Goal: Information Seeking & Learning: Check status

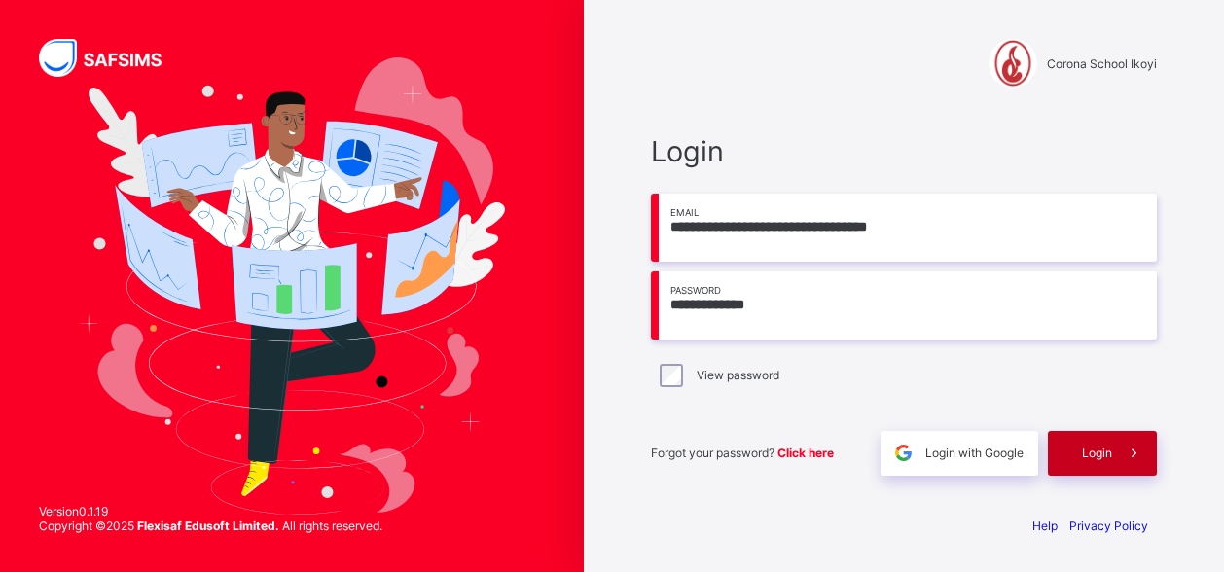
click at [1079, 453] on div "Login" at bounding box center [1102, 453] width 109 height 45
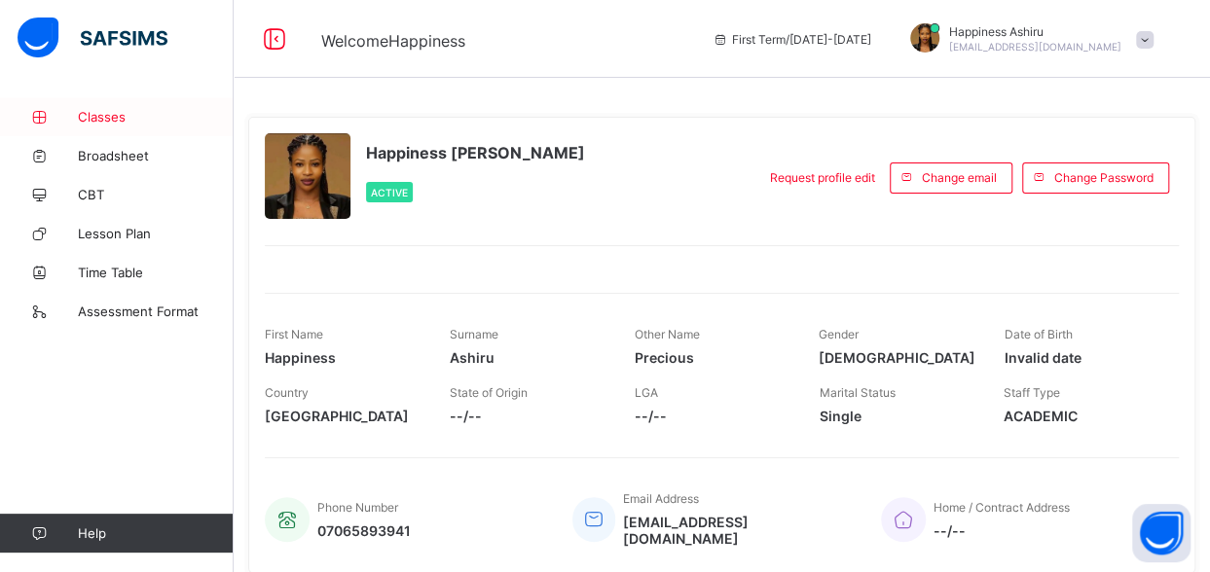
click at [129, 110] on span "Classes" at bounding box center [156, 117] width 156 height 16
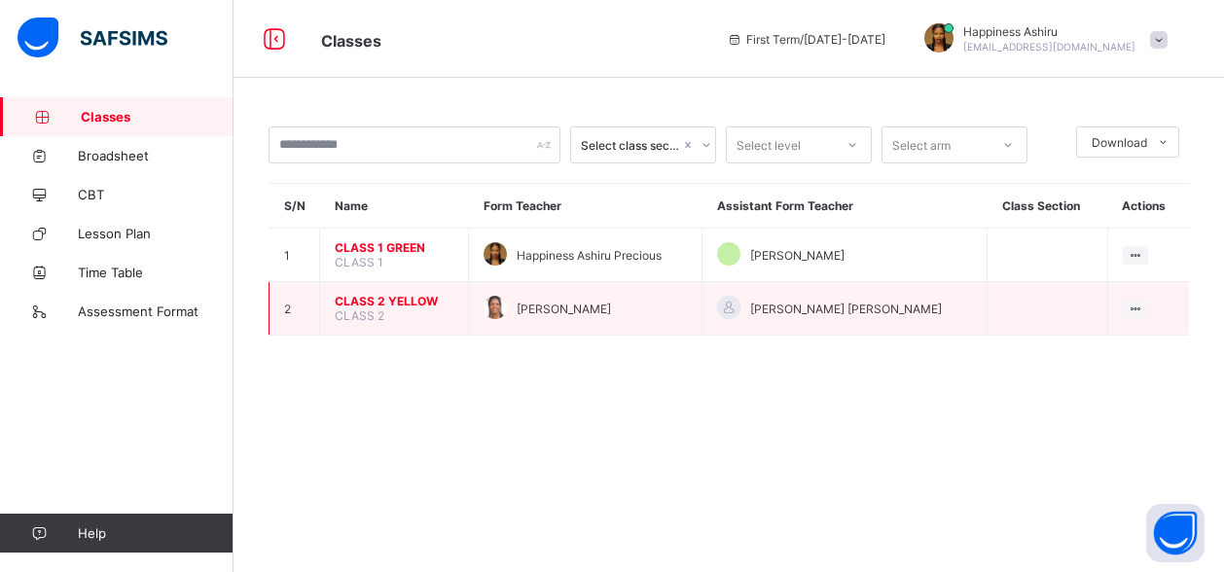
click at [410, 308] on td "CLASS 2 YELLOW CLASS 2" at bounding box center [394, 309] width 149 height 54
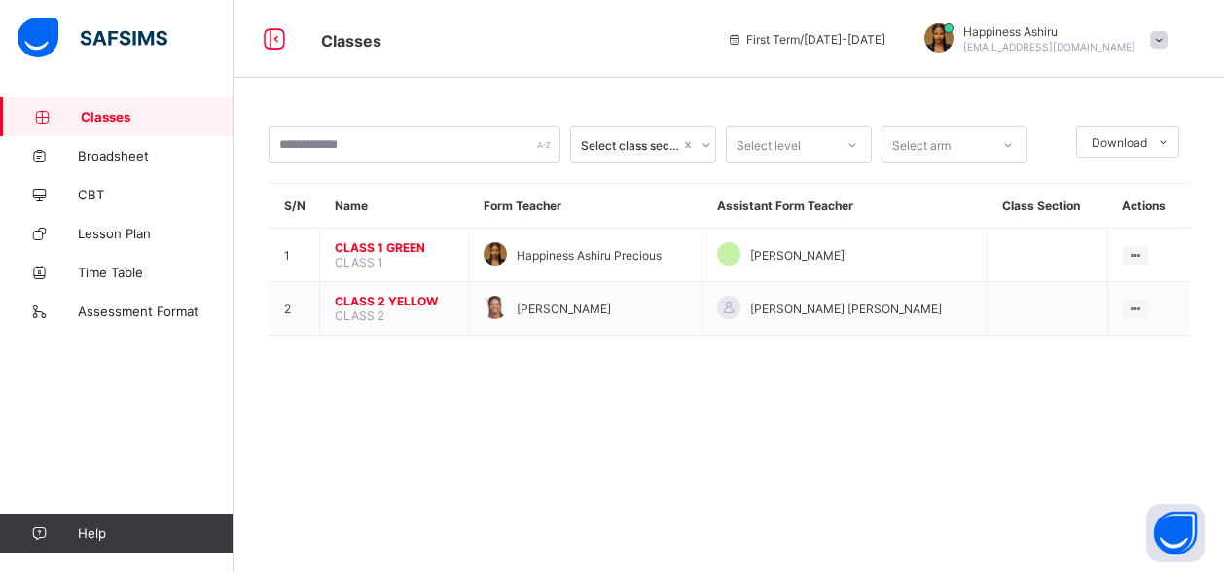
click at [1164, 39] on span at bounding box center [1159, 40] width 18 height 18
click at [744, 44] on icon at bounding box center [735, 39] width 17 height 15
click at [744, 42] on icon at bounding box center [735, 39] width 17 height 15
click at [281, 39] on icon at bounding box center [274, 39] width 33 height 28
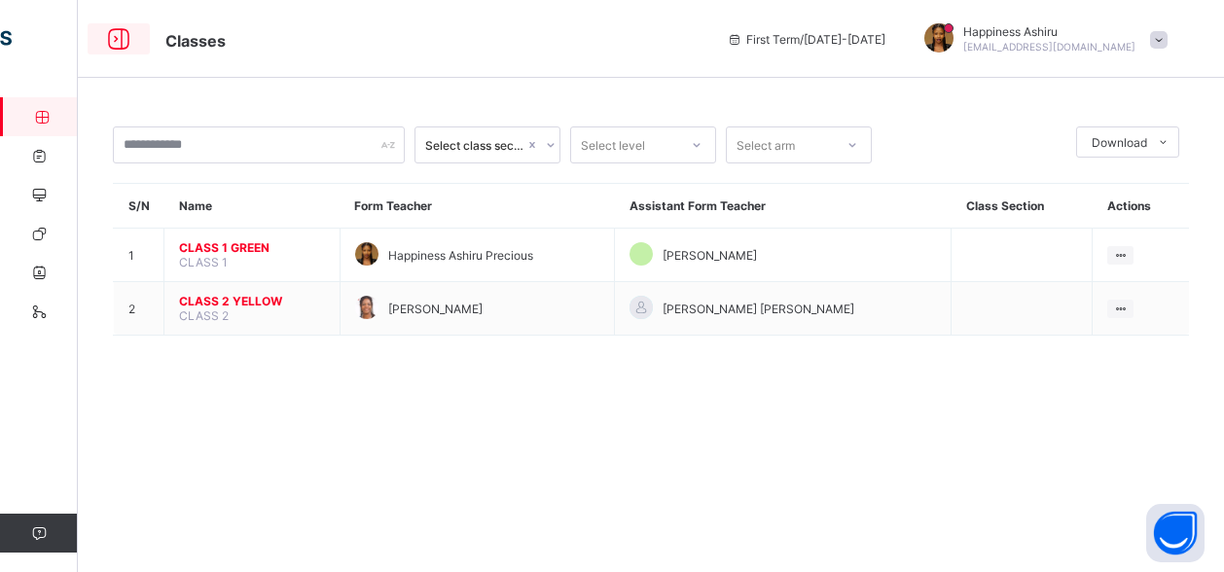
click at [113, 38] on icon at bounding box center [118, 39] width 33 height 28
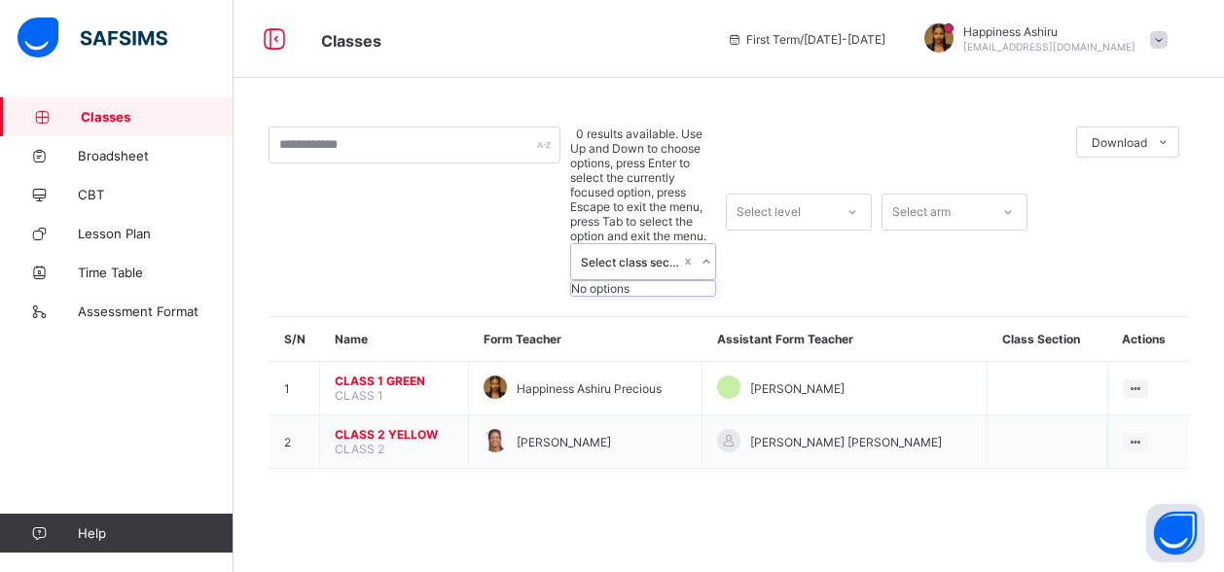
click at [705, 252] on icon at bounding box center [707, 261] width 12 height 19
click at [853, 202] on icon at bounding box center [853, 211] width 12 height 19
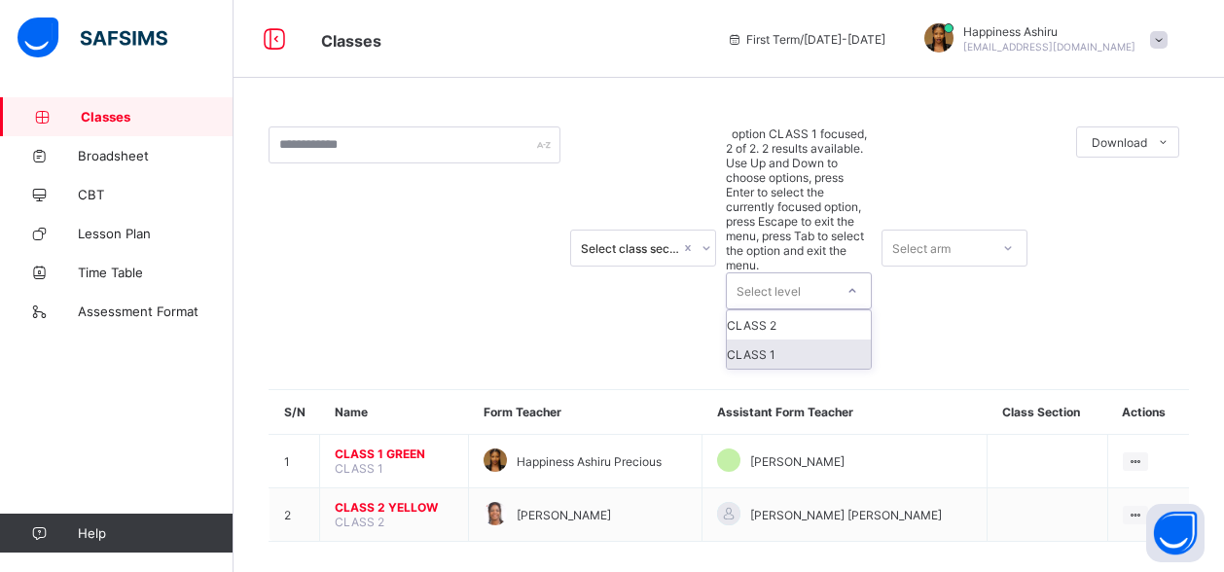
click at [814, 340] on div "CLASS 1" at bounding box center [799, 354] width 144 height 29
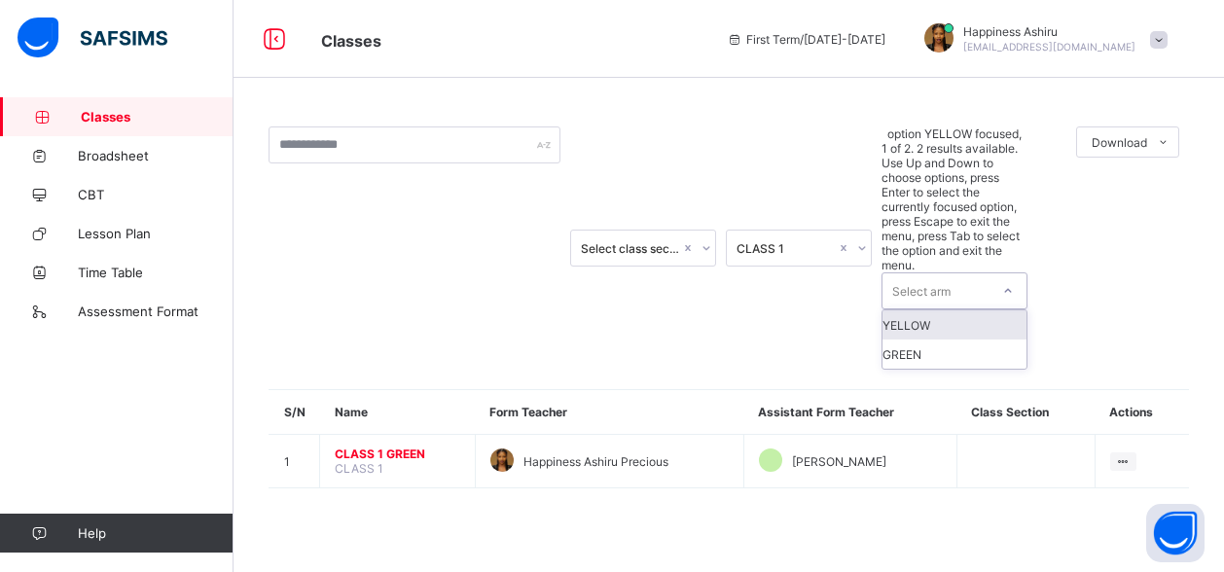
click at [1003, 281] on icon at bounding box center [1008, 290] width 12 height 19
click at [987, 310] on div "YELLOW" at bounding box center [955, 324] width 144 height 29
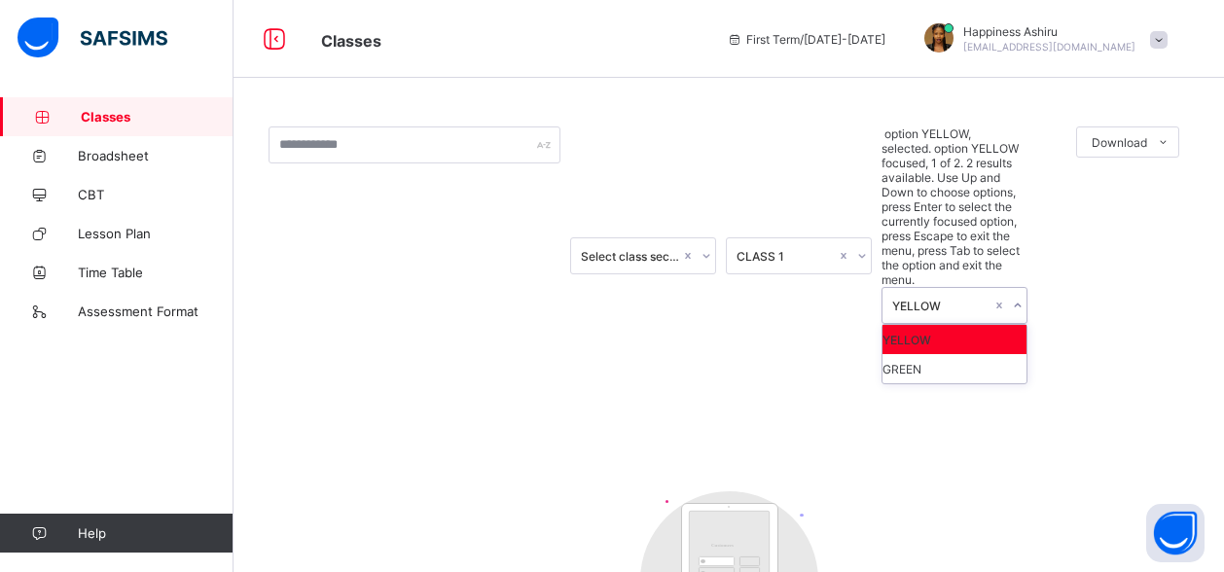
click at [985, 299] on div "YELLOW" at bounding box center [941, 306] width 99 height 15
click at [970, 354] on div "GREEN" at bounding box center [955, 368] width 144 height 29
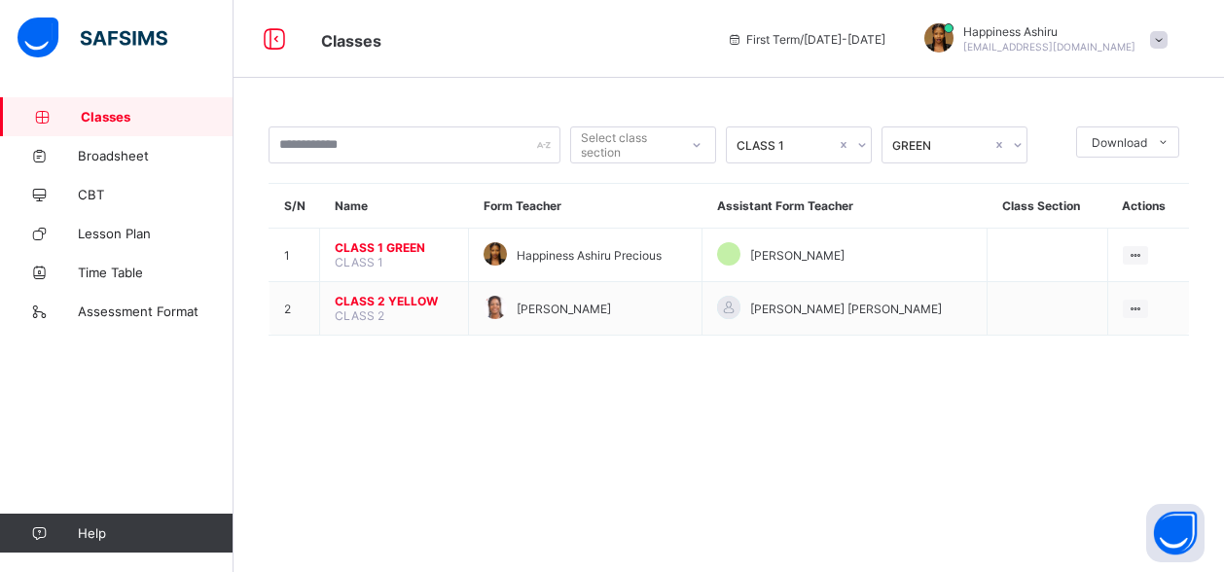
click at [1110, 46] on span "[EMAIL_ADDRESS][DOMAIN_NAME]" at bounding box center [1050, 47] width 172 height 12
click at [349, 44] on span "Classes" at bounding box center [351, 40] width 60 height 19
click at [125, 152] on span "Broadsheet" at bounding box center [156, 156] width 156 height 16
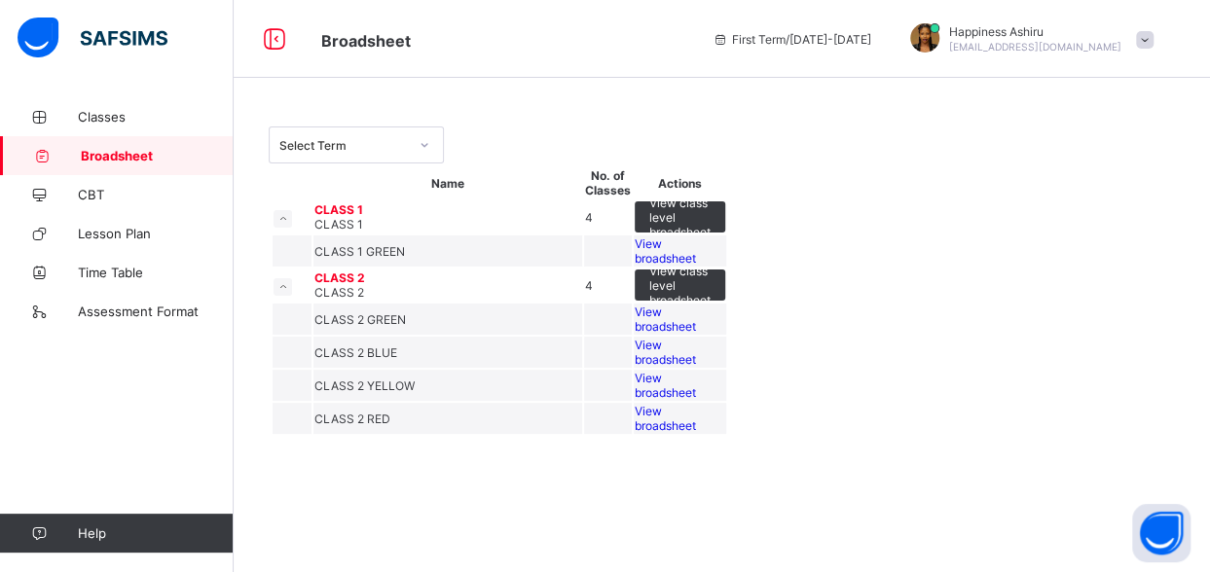
scroll to position [93, 0]
click at [696, 400] on span "View broadsheet" at bounding box center [665, 385] width 61 height 29
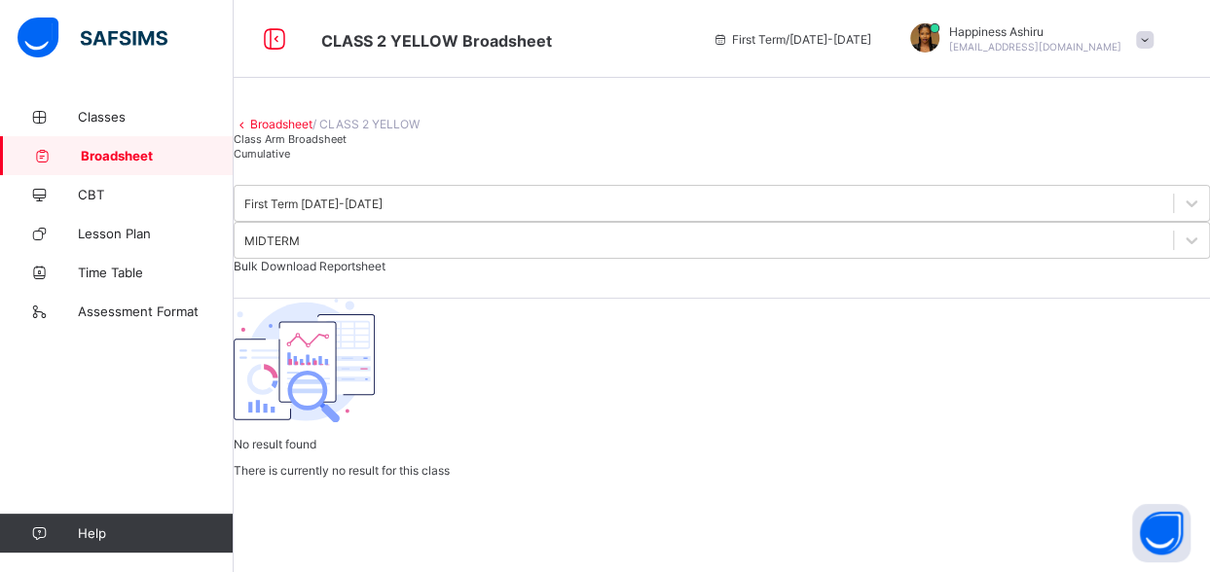
scroll to position [40, 0]
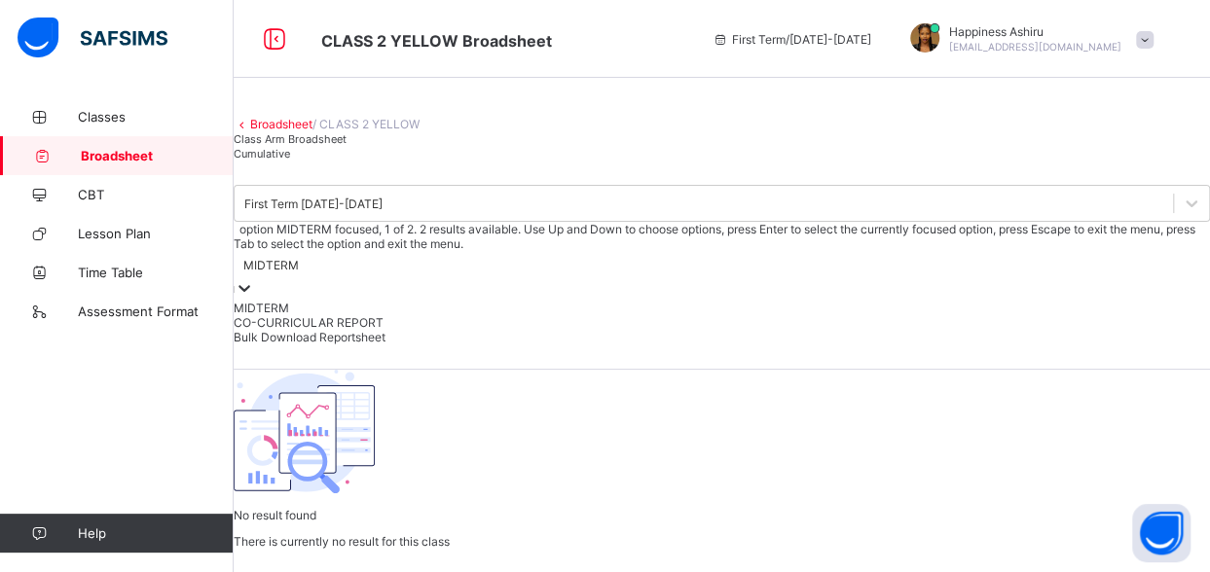
click at [254, 278] on icon at bounding box center [244, 287] width 19 height 19
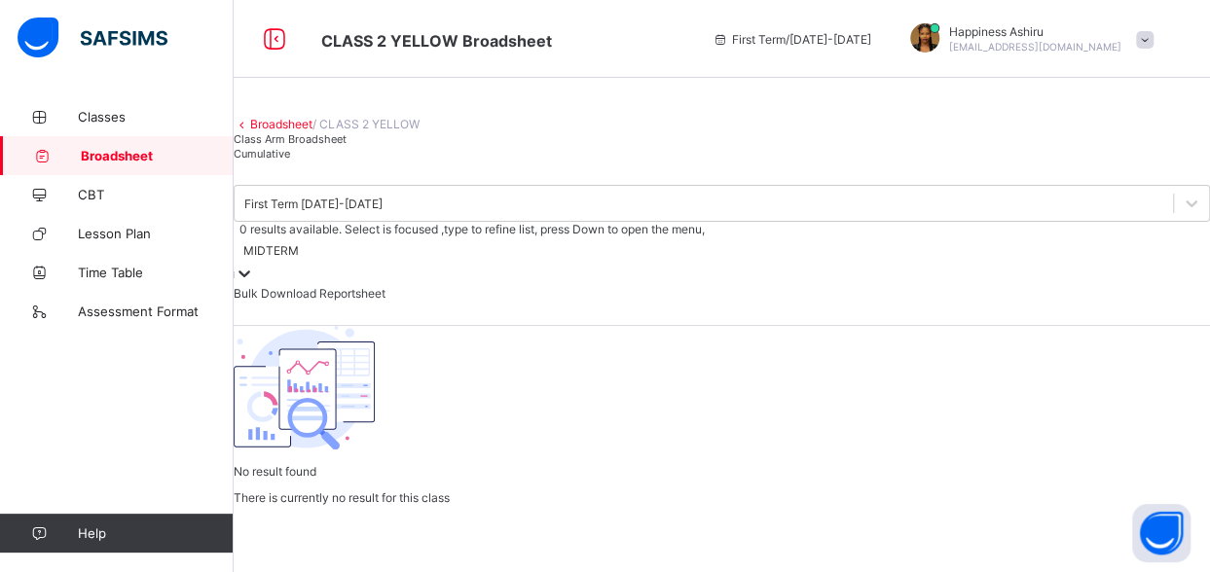
click at [973, 237] on div "MIDTERM" at bounding box center [722, 250] width 976 height 27
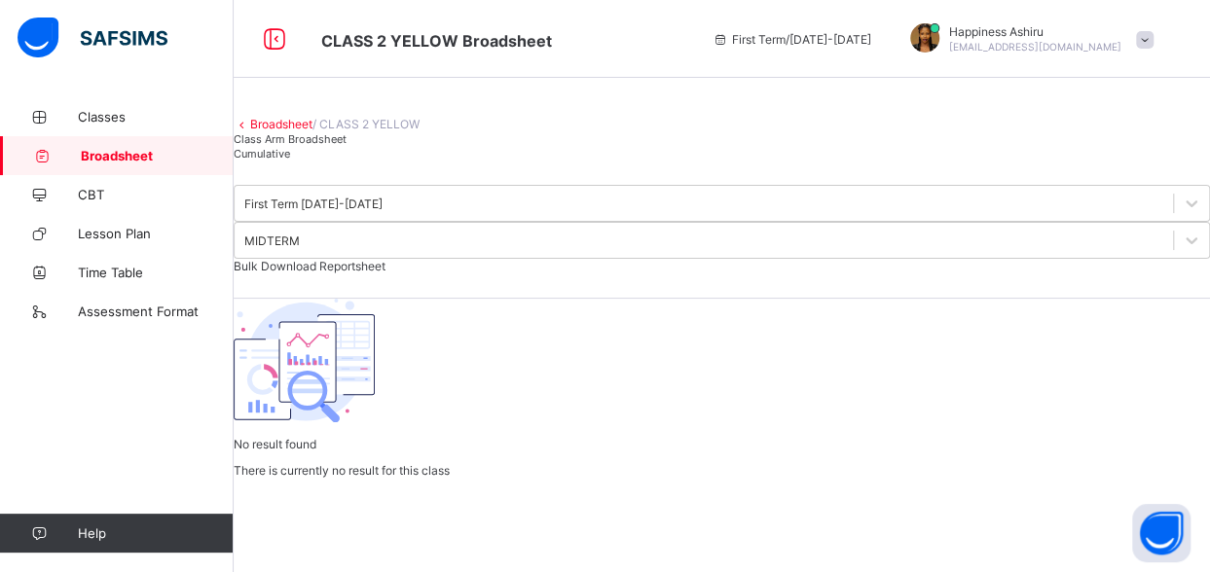
click at [436, 161] on div "Cumulative" at bounding box center [722, 153] width 976 height 15
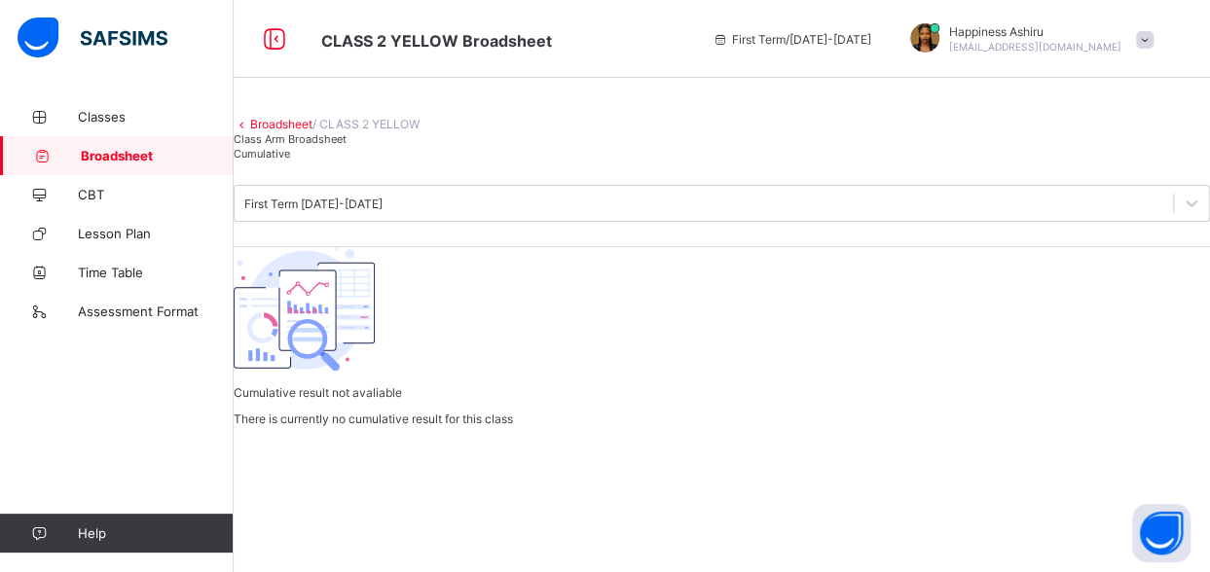
scroll to position [0, 0]
click at [335, 146] on div "Class Arm Broadsheet" at bounding box center [722, 138] width 976 height 15
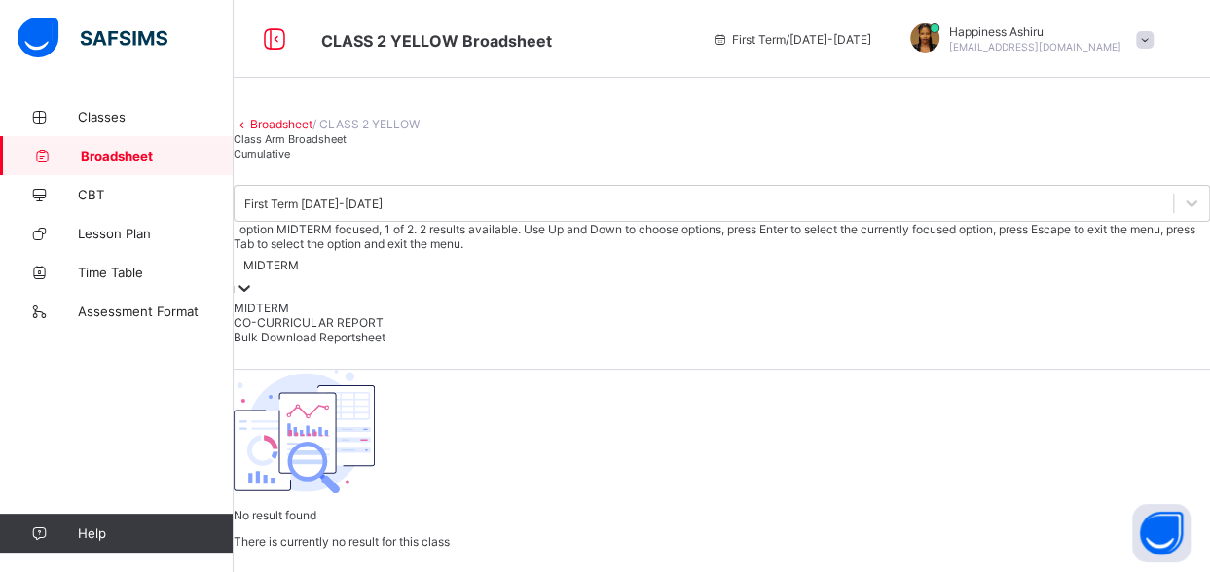
click at [254, 291] on icon at bounding box center [244, 287] width 19 height 19
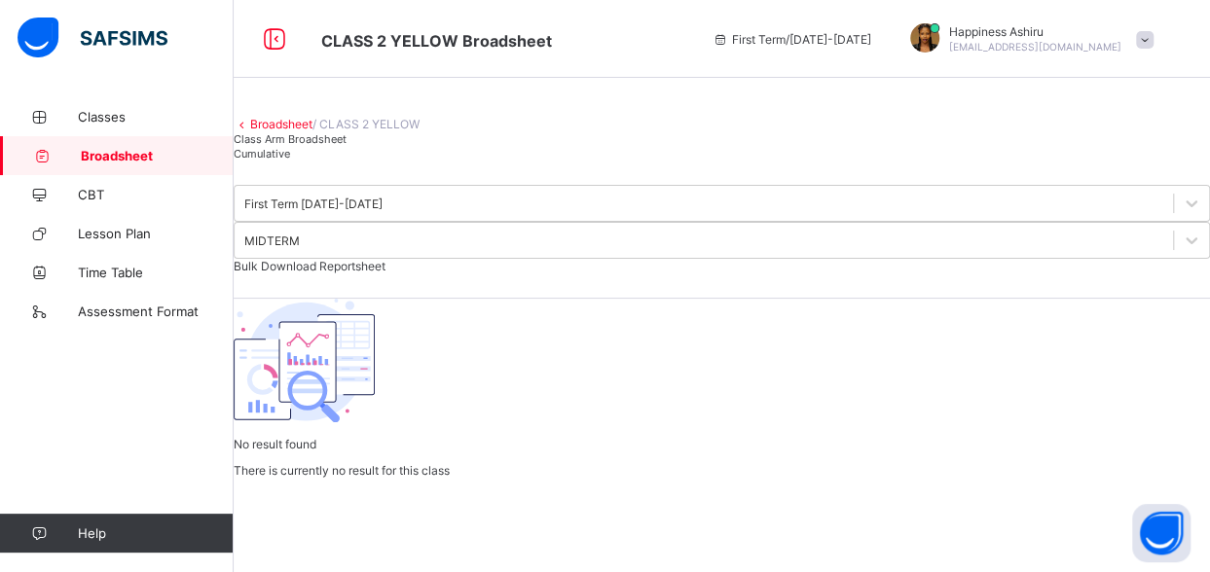
click at [934, 131] on div "Broadsheet / CLASS 2 YELLOW" at bounding box center [722, 124] width 976 height 15
click at [135, 192] on span "CBT" at bounding box center [156, 195] width 156 height 16
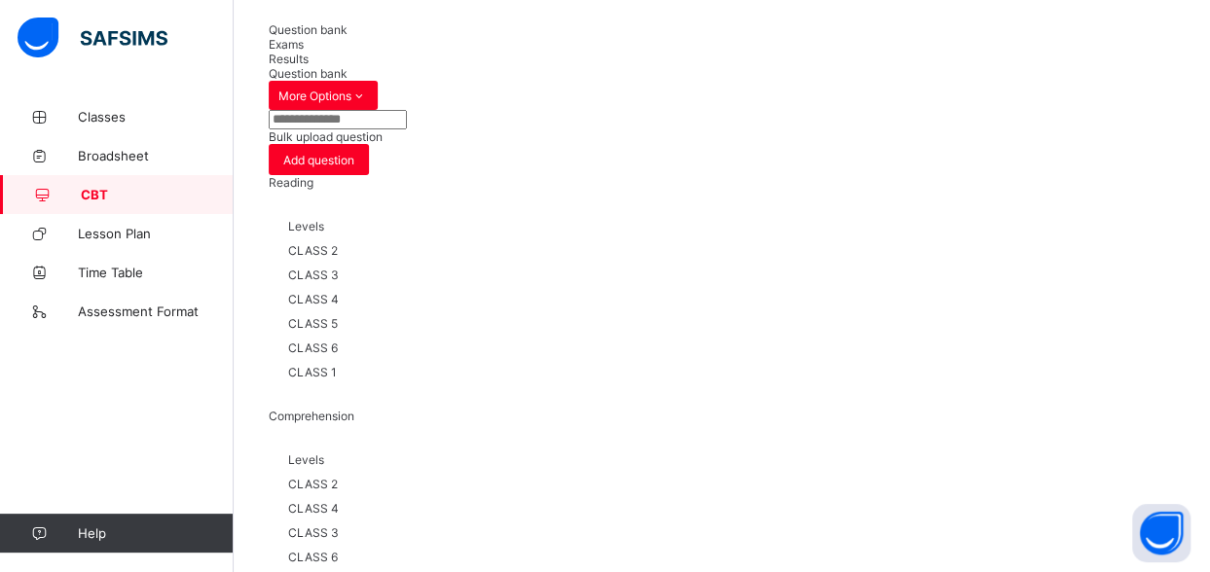
scroll to position [103, 0]
click at [304, 48] on span "Exams" at bounding box center [286, 45] width 35 height 15
click at [470, 53] on div "Results" at bounding box center [722, 60] width 906 height 15
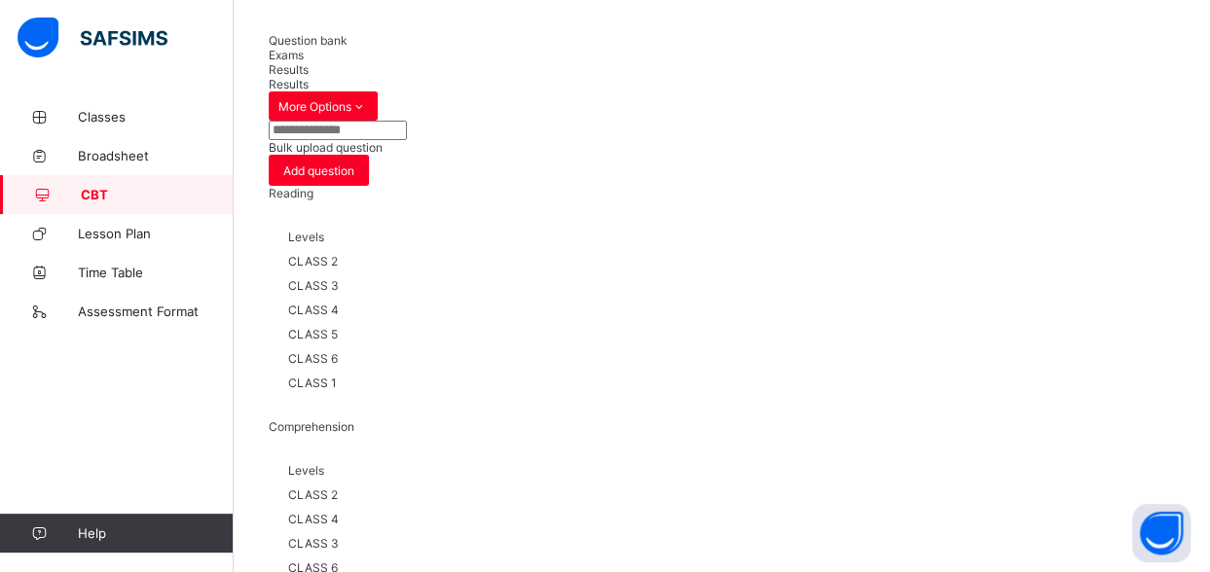
click at [347, 48] on div "Question bank" at bounding box center [722, 40] width 906 height 15
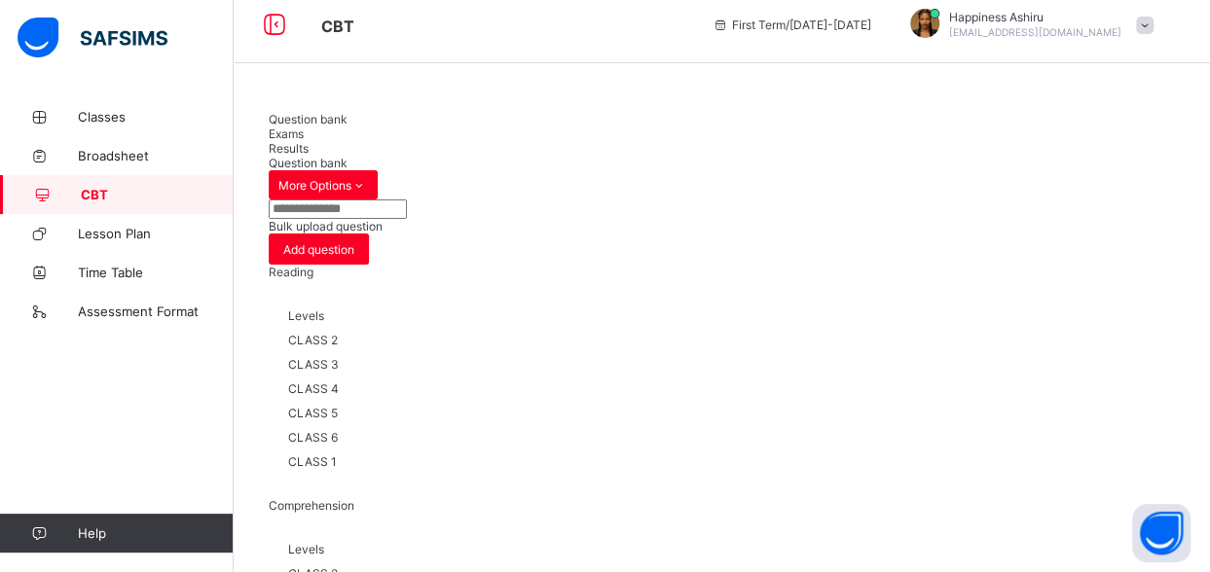
scroll to position [0, 0]
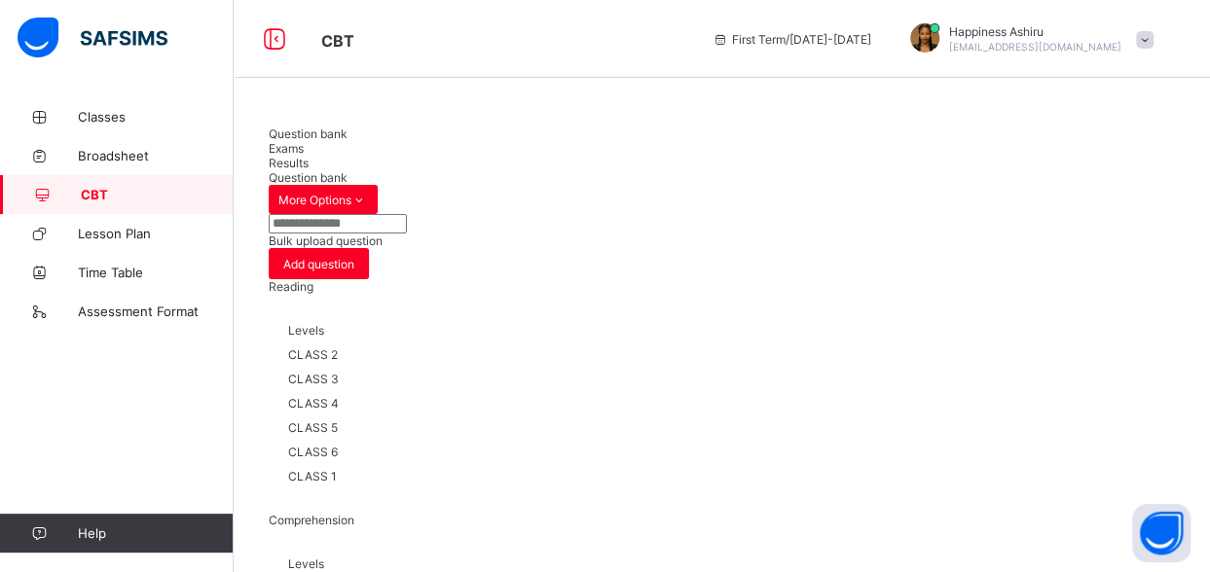
click at [309, 156] on span "Results" at bounding box center [289, 163] width 40 height 15
click at [304, 143] on span "Exams" at bounding box center [286, 148] width 35 height 15
click at [134, 309] on span "Assessment Format" at bounding box center [156, 312] width 156 height 16
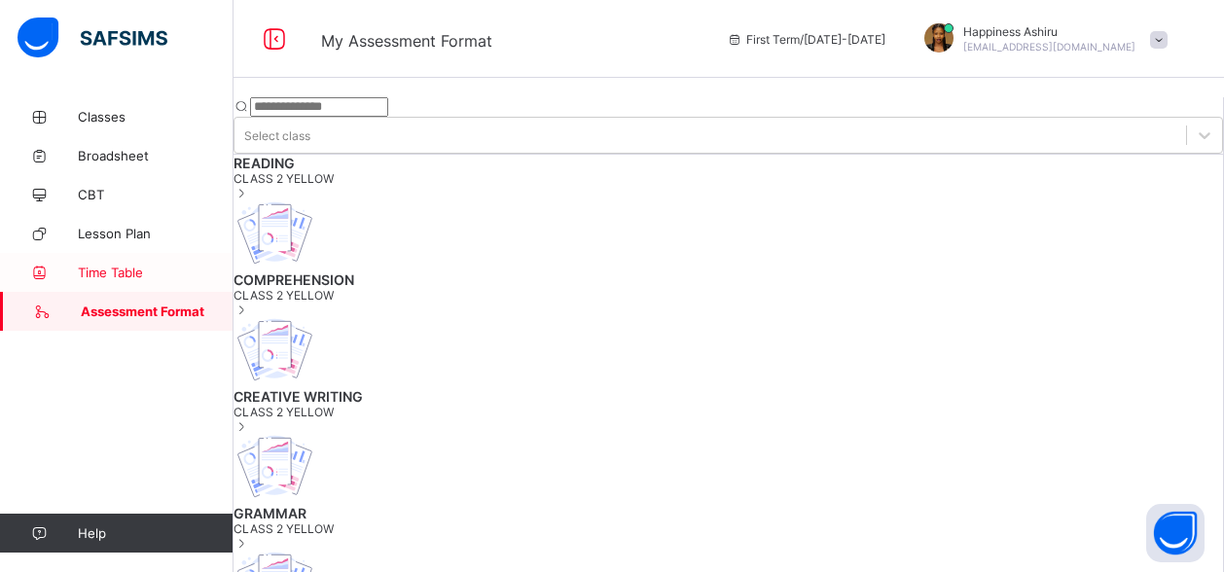
click at [145, 260] on link "Time Table" at bounding box center [117, 272] width 234 height 39
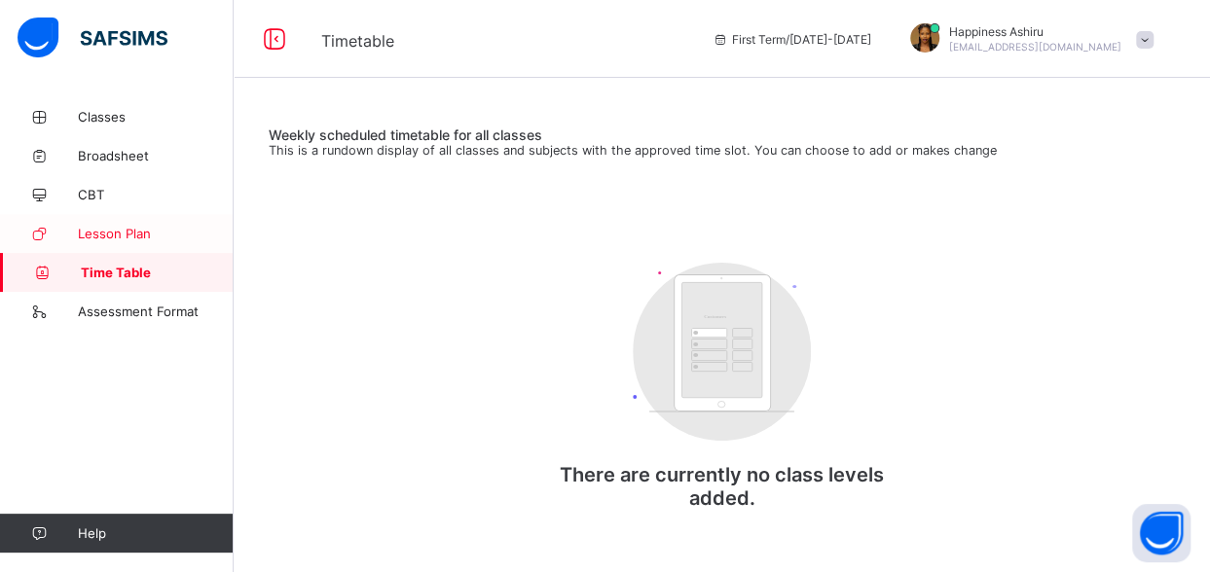
click at [144, 239] on span "Lesson Plan" at bounding box center [156, 234] width 156 height 16
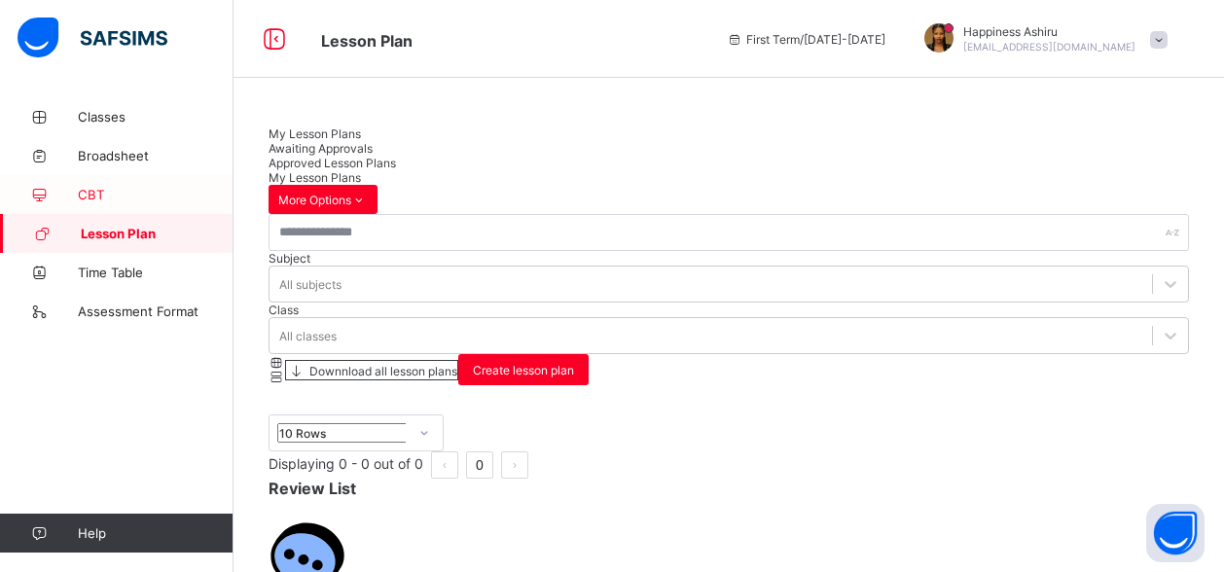
click at [142, 193] on span "CBT" at bounding box center [156, 195] width 156 height 16
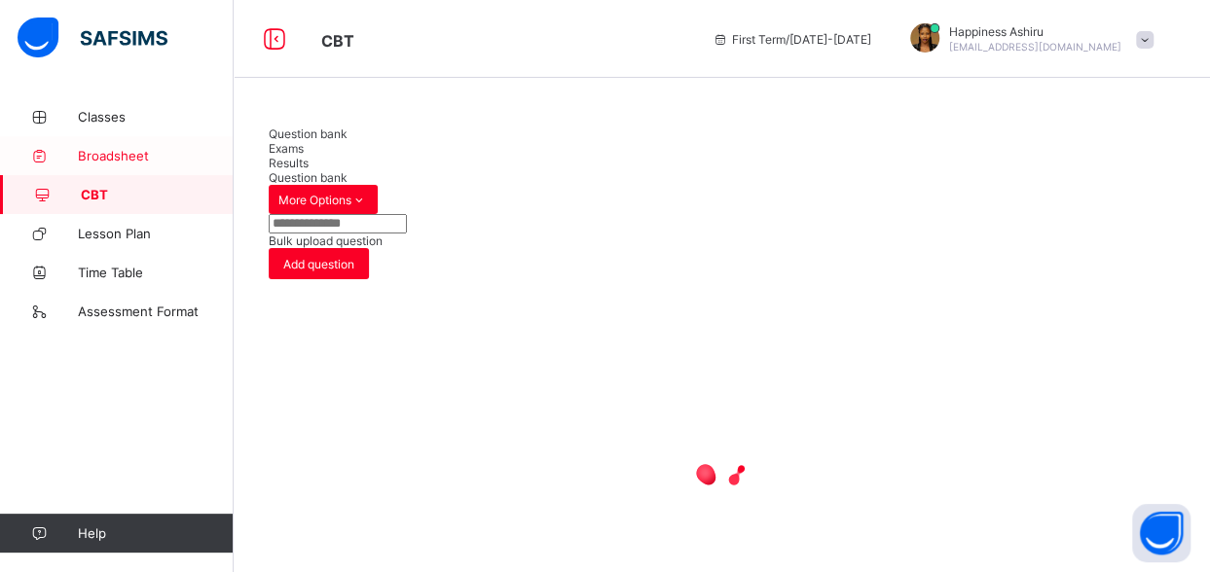
click at [128, 155] on span "Broadsheet" at bounding box center [156, 156] width 156 height 16
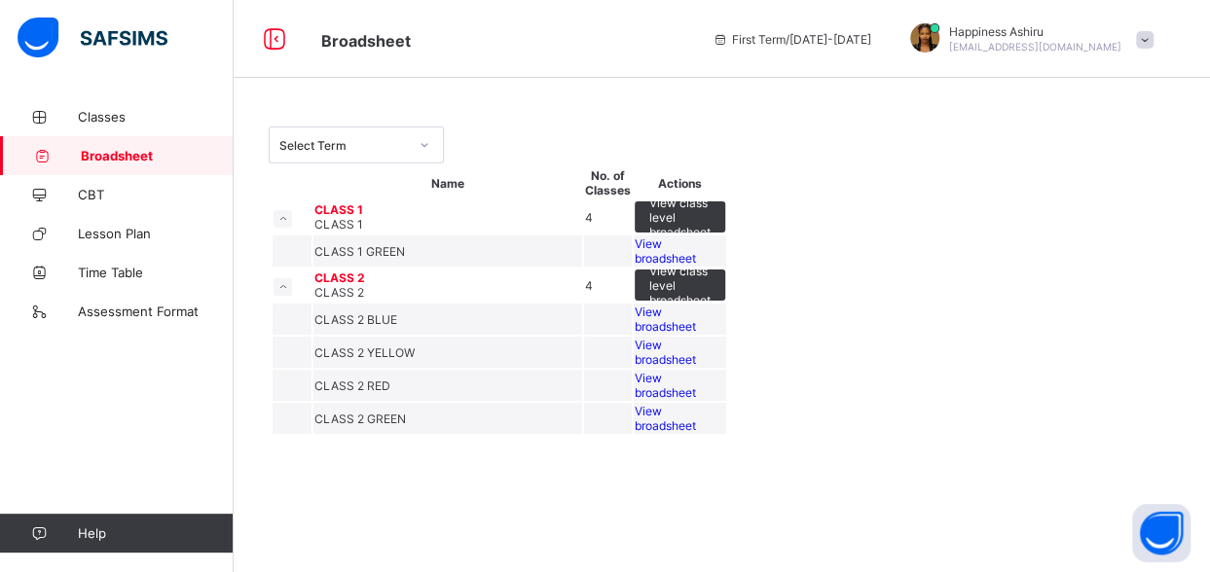
scroll to position [93, 0]
click at [710, 285] on span "View class level broadsheet" at bounding box center [679, 286] width 61 height 44
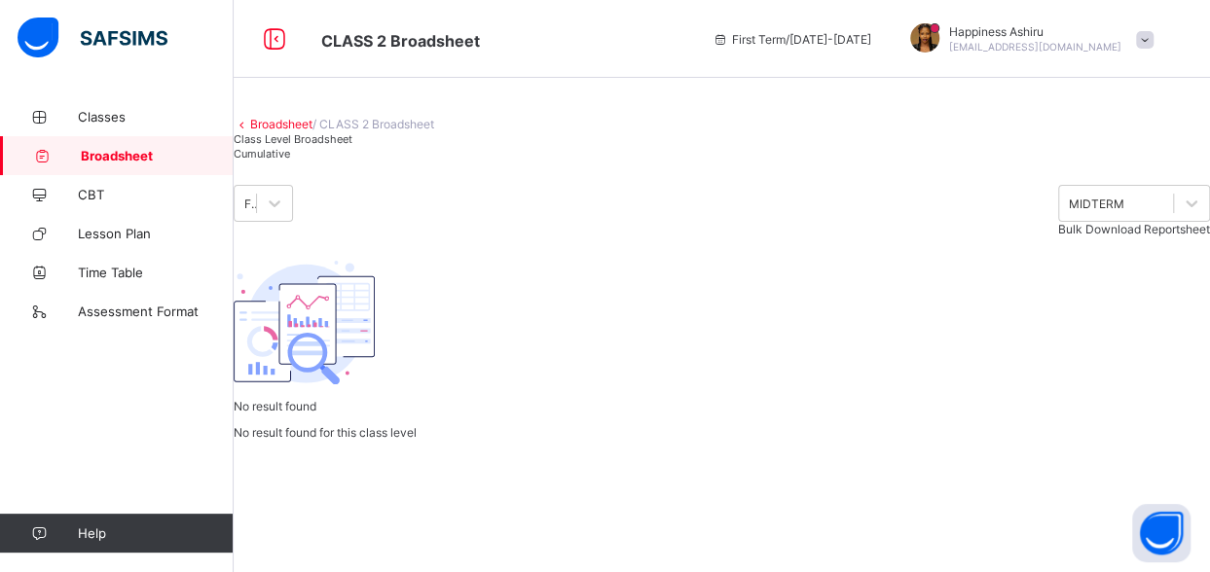
scroll to position [112, 0]
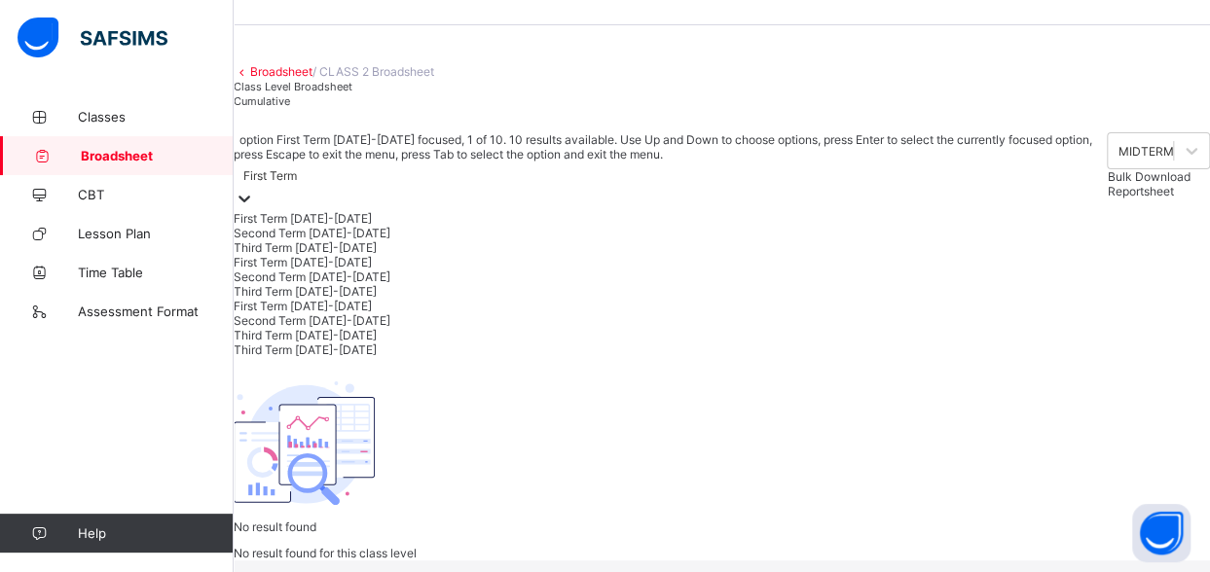
click at [254, 197] on div at bounding box center [244, 200] width 19 height 22
click at [391, 270] on div "First Term 2024-2025" at bounding box center [671, 262] width 874 height 15
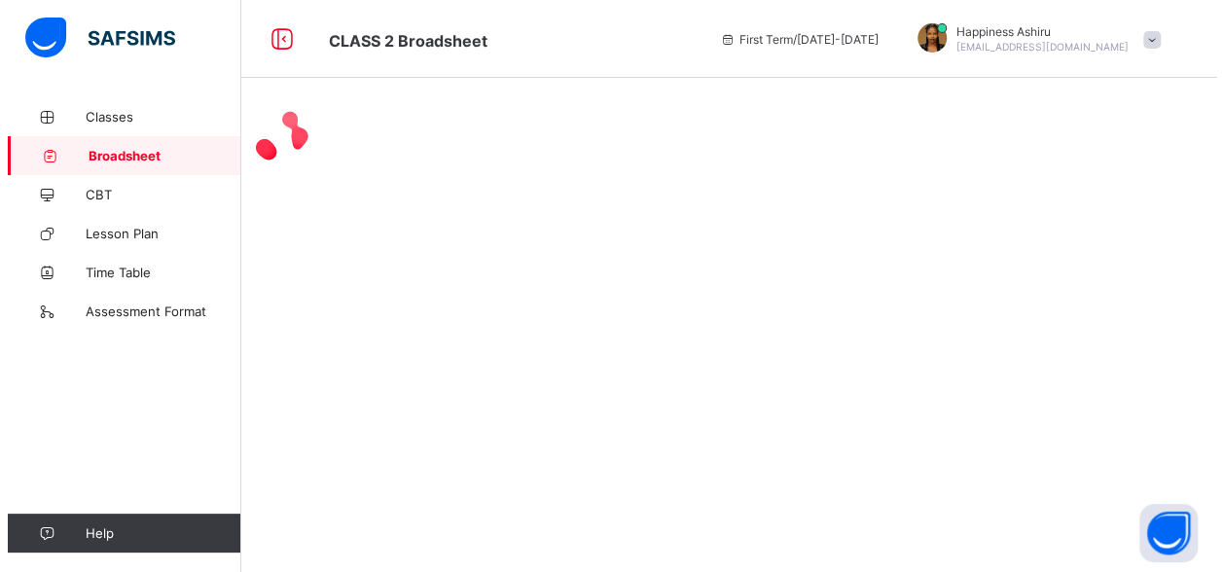
scroll to position [0, 0]
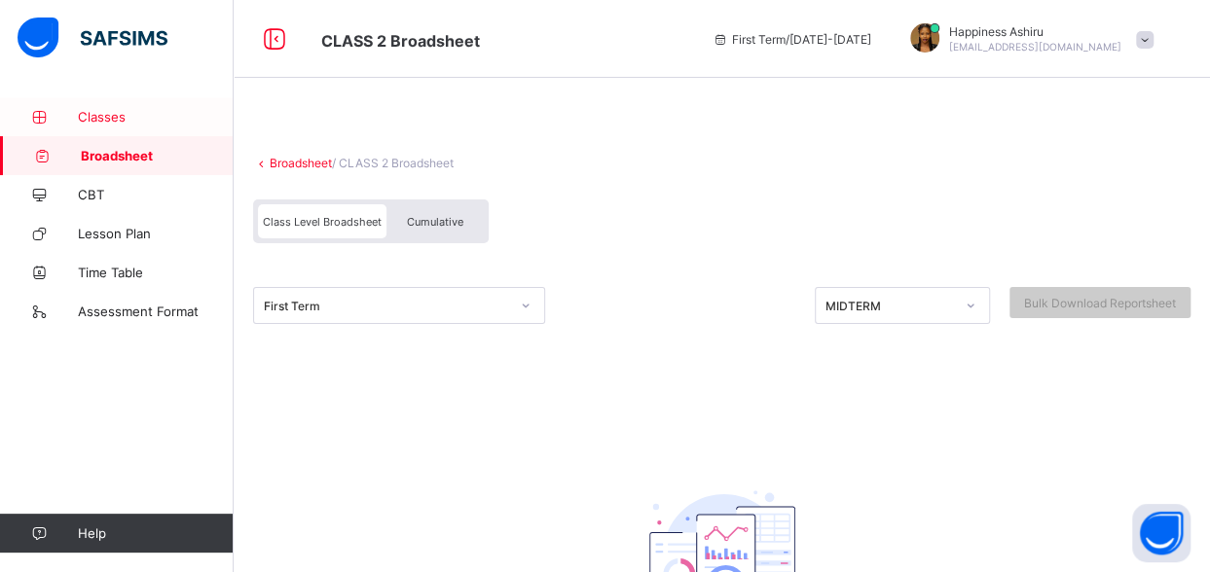
click at [135, 117] on span "Classes" at bounding box center [156, 117] width 156 height 16
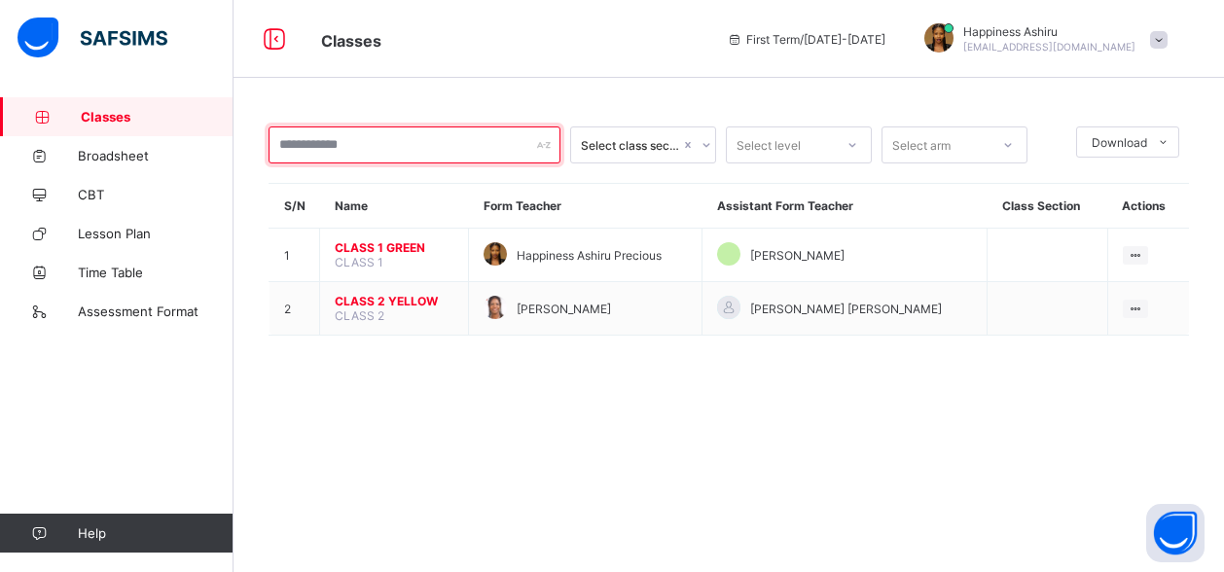
click at [436, 147] on input "text" at bounding box center [415, 145] width 292 height 37
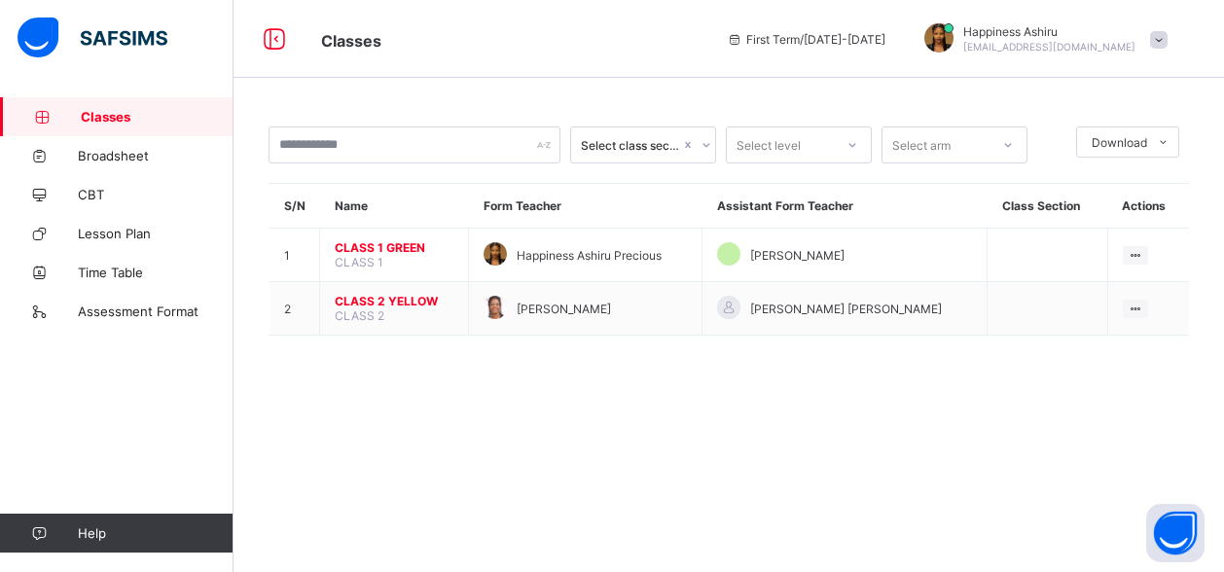
click at [1158, 31] on span at bounding box center [1159, 40] width 18 height 18
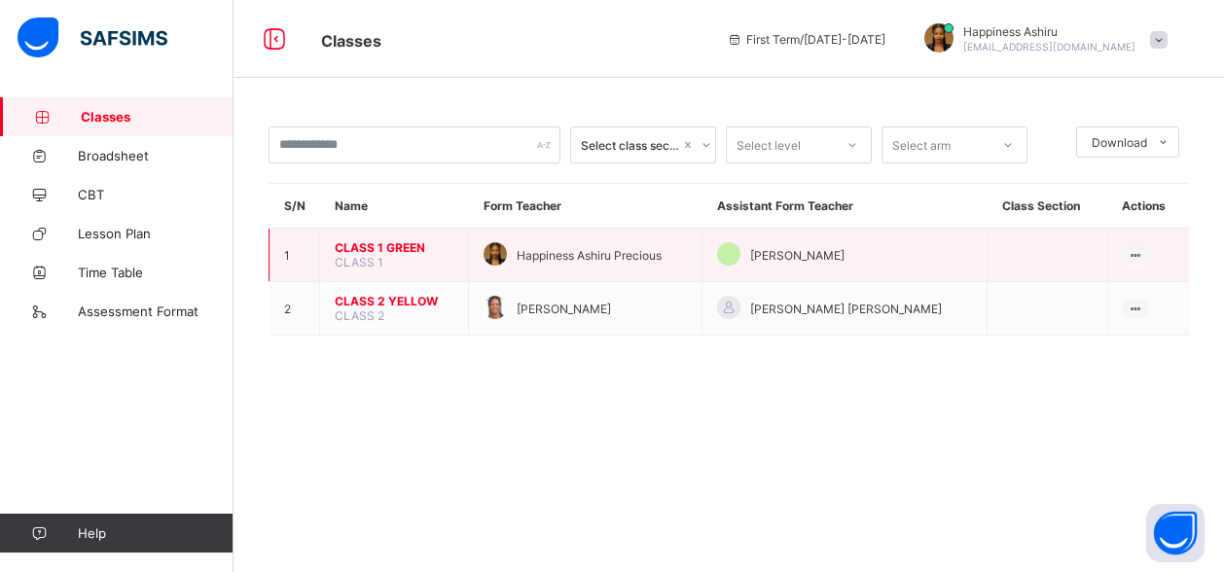
click at [1037, 265] on td at bounding box center [1048, 256] width 120 height 54
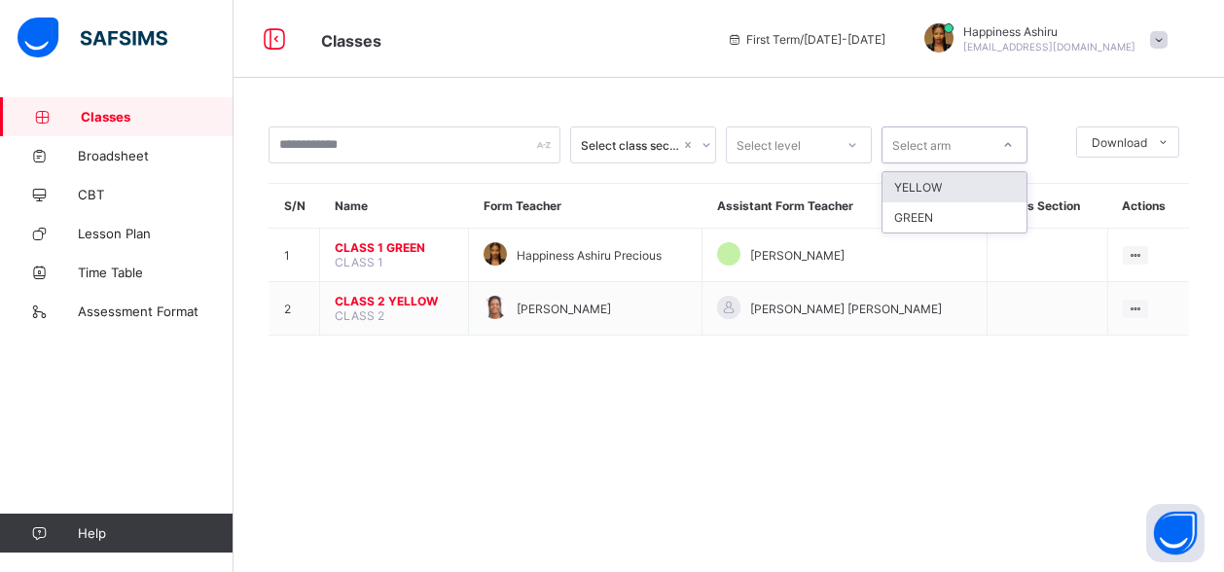
click at [1004, 155] on div at bounding box center [1008, 144] width 33 height 31
click at [870, 164] on div "Select class section Select level Select arm Download Pdf Report Excel Report S…" at bounding box center [729, 231] width 921 height 209
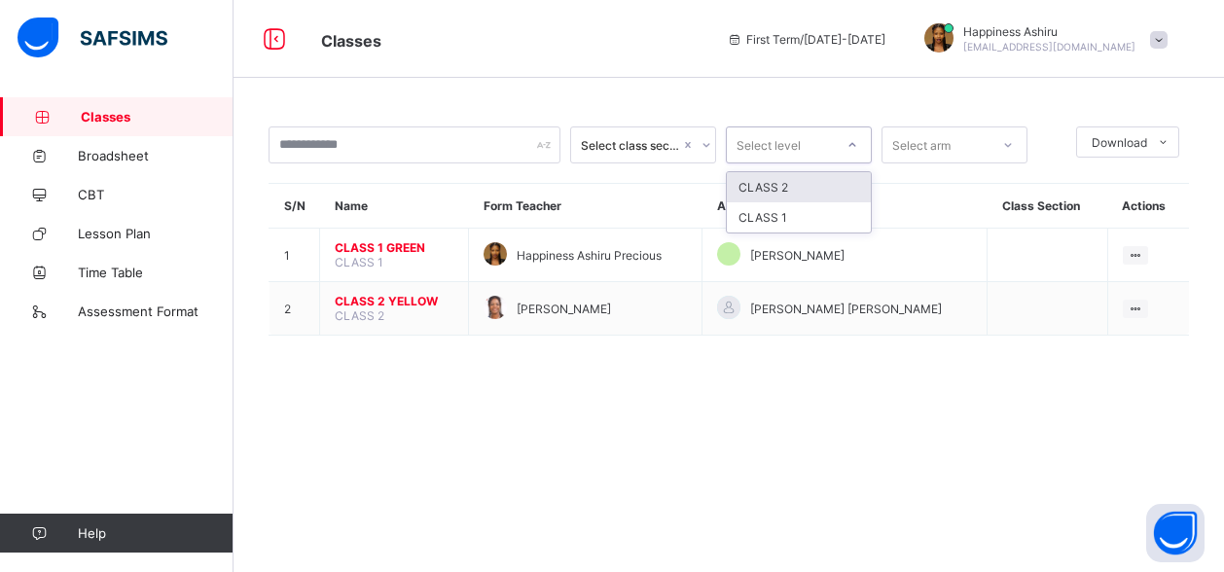
click at [862, 155] on div at bounding box center [852, 144] width 33 height 31
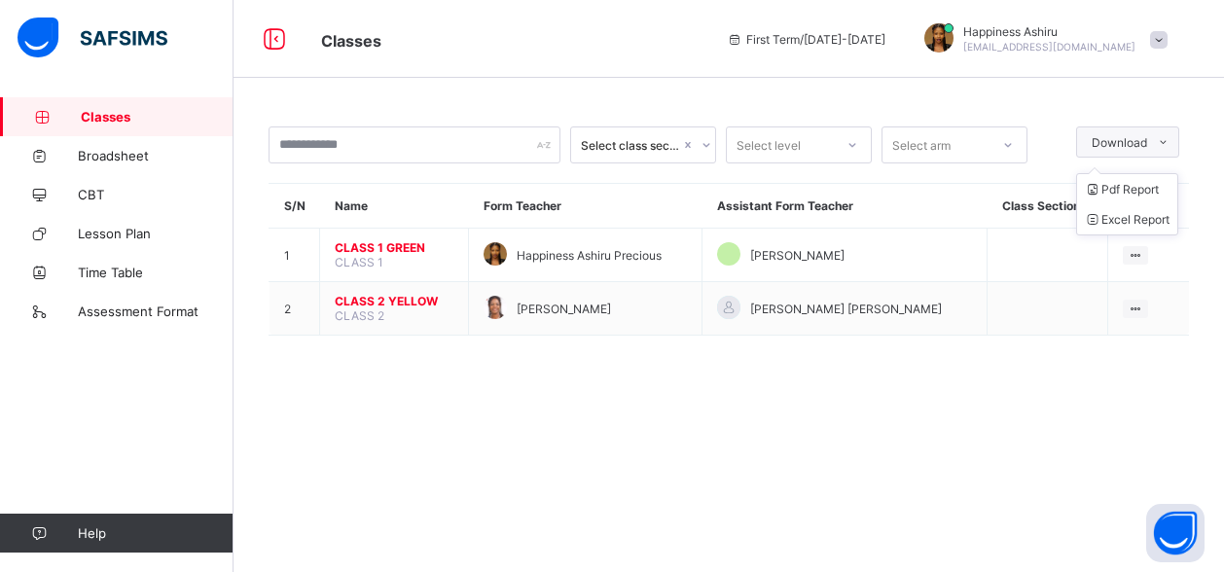
click at [1165, 146] on icon at bounding box center [1163, 142] width 15 height 13
click at [956, 356] on div "Select class section Select level Select arm Download Pdf Report Excel Report S…" at bounding box center [729, 240] width 991 height 287
click at [814, 42] on span "First Term / [DATE]-[DATE]" at bounding box center [806, 39] width 159 height 15
click at [739, 38] on icon at bounding box center [735, 39] width 17 height 15
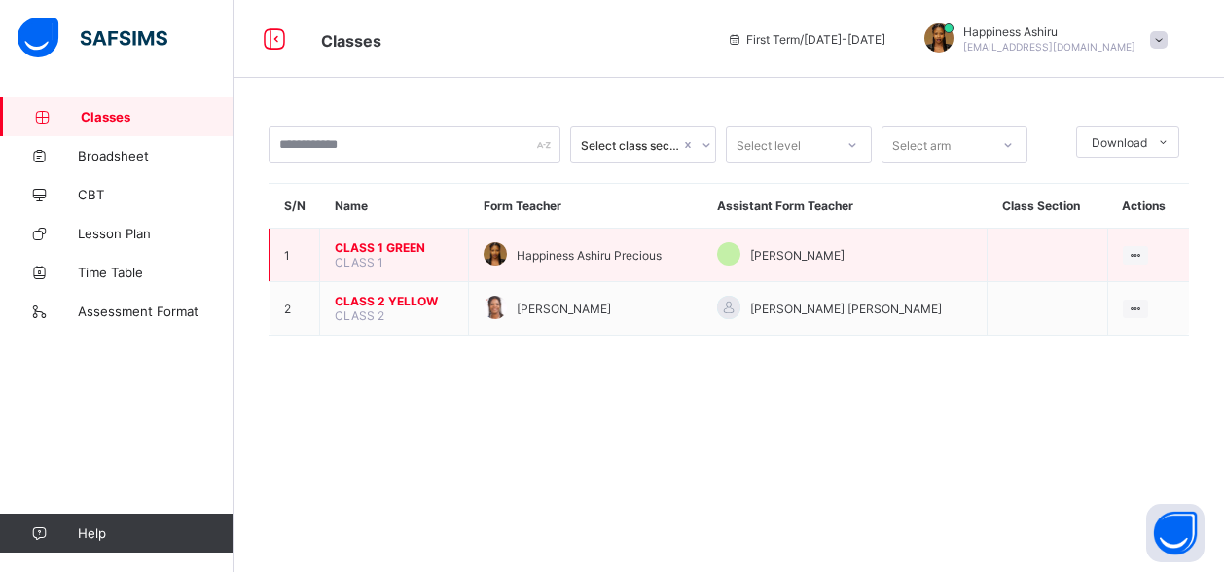
click at [418, 246] on span "CLASS 1 GREEN" at bounding box center [394, 247] width 119 height 15
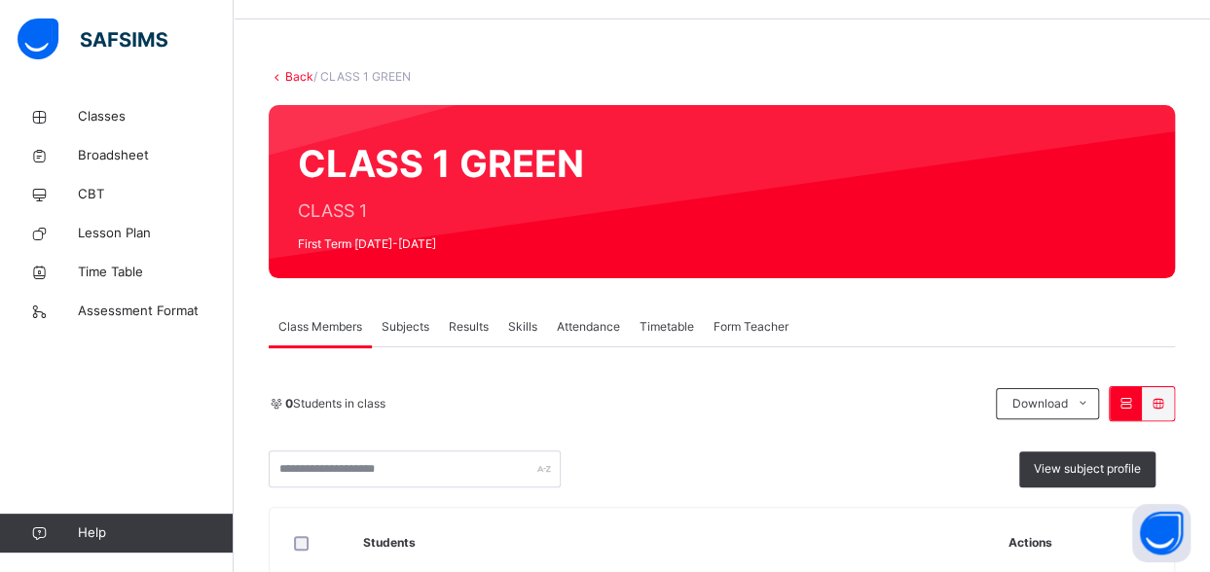
scroll to position [75, 0]
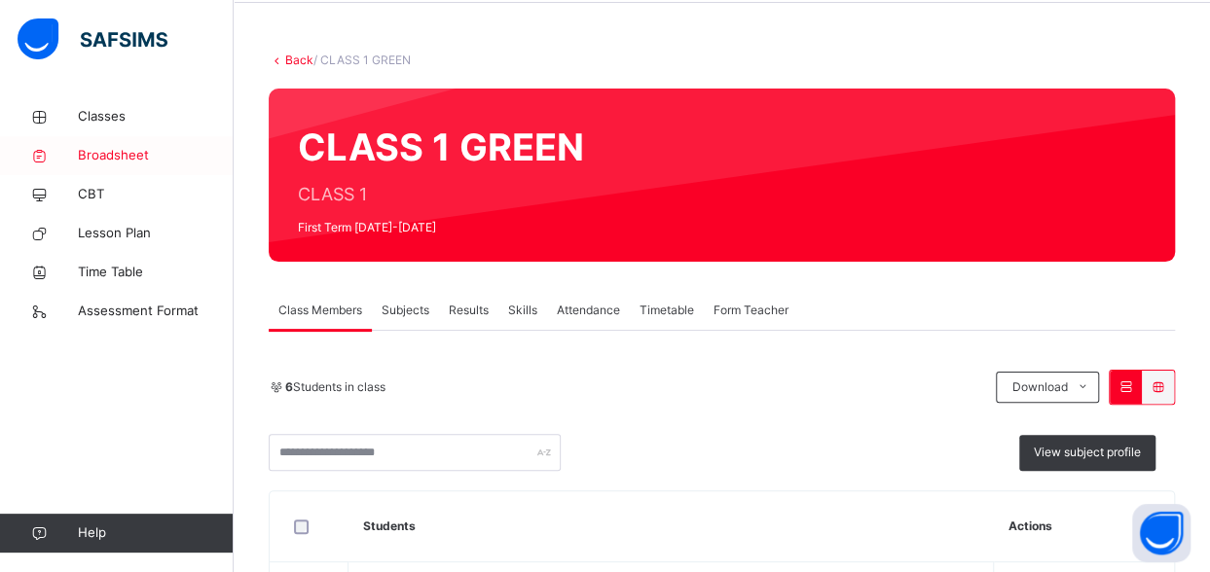
click at [139, 147] on span "Broadsheet" at bounding box center [156, 155] width 156 height 19
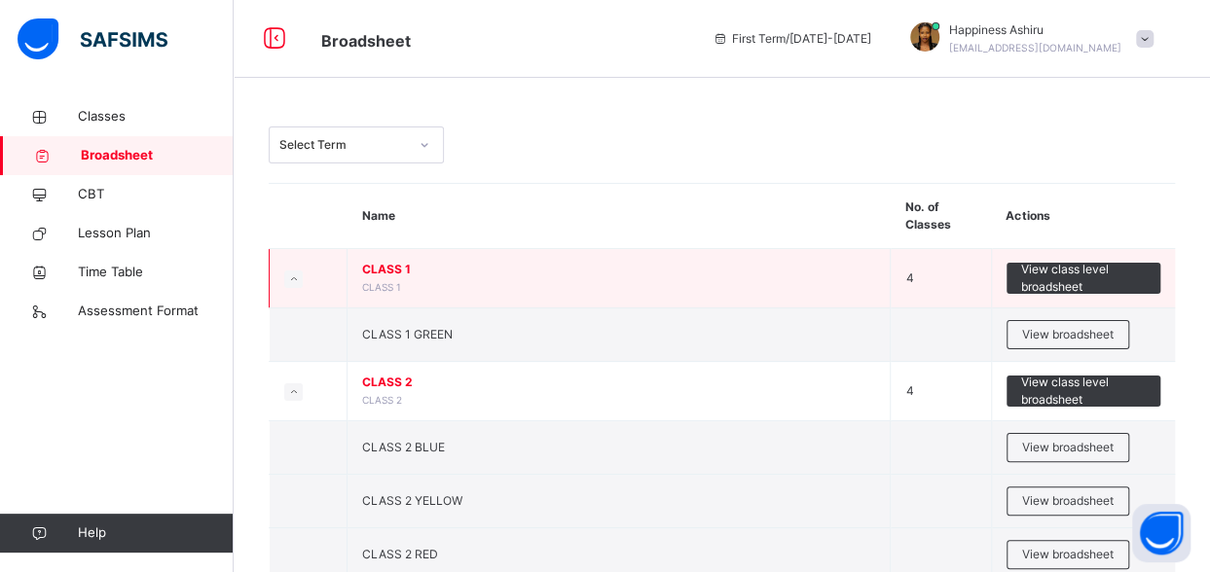
click at [379, 281] on span "CLASS 1" at bounding box center [381, 287] width 39 height 12
click at [415, 278] on td "CLASS 1 CLASS 1" at bounding box center [618, 278] width 543 height 59
click at [487, 273] on span "CLASS 1" at bounding box center [618, 270] width 513 height 18
click at [1063, 267] on span "View class level broadsheet" at bounding box center [1083, 278] width 125 height 35
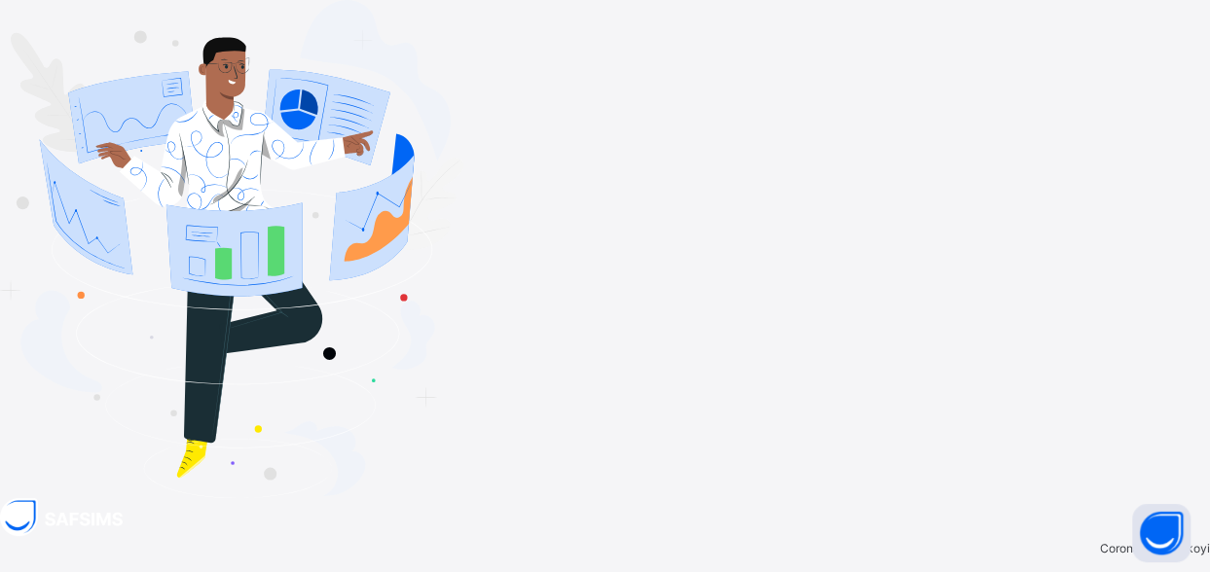
type input "**********"
